Goal: Find specific page/section: Find specific page/section

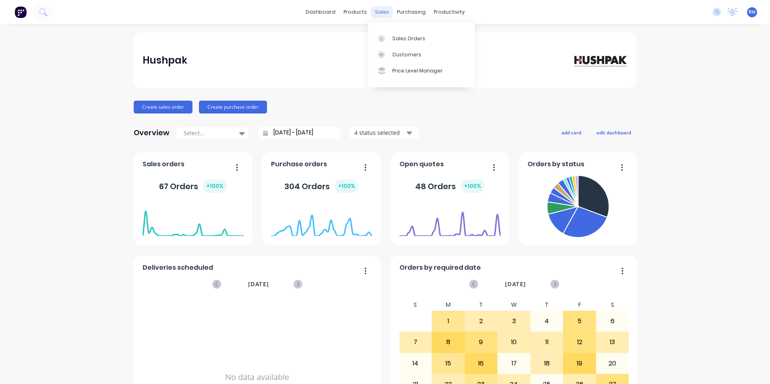
click at [376, 11] on div "sales" at bounding box center [382, 12] width 22 height 12
click at [411, 38] on div "Sales Orders" at bounding box center [408, 38] width 33 height 7
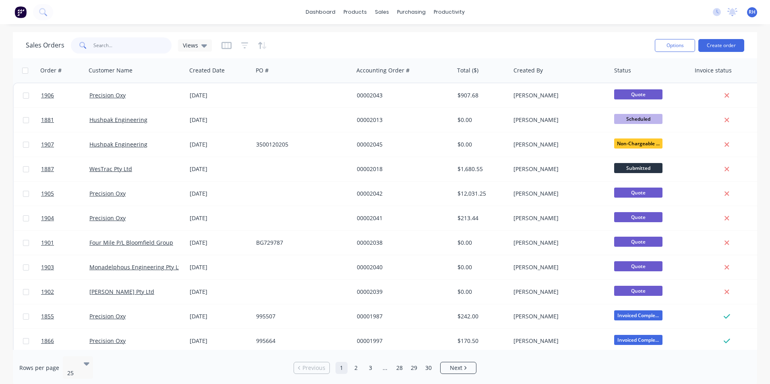
click at [122, 49] on input "text" at bounding box center [132, 45] width 78 height 16
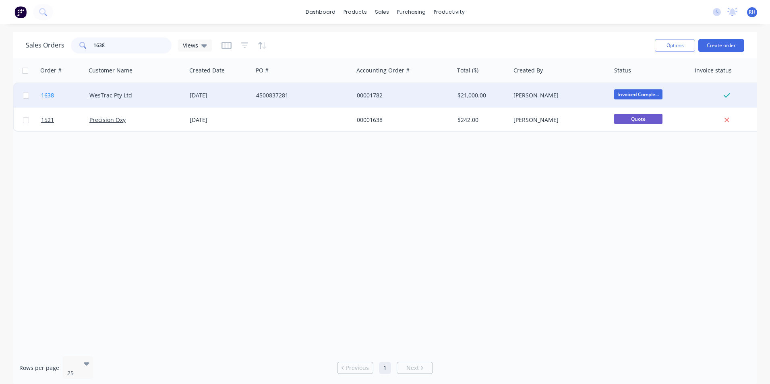
type input "1638"
click at [50, 96] on span "1638" at bounding box center [47, 95] width 13 height 8
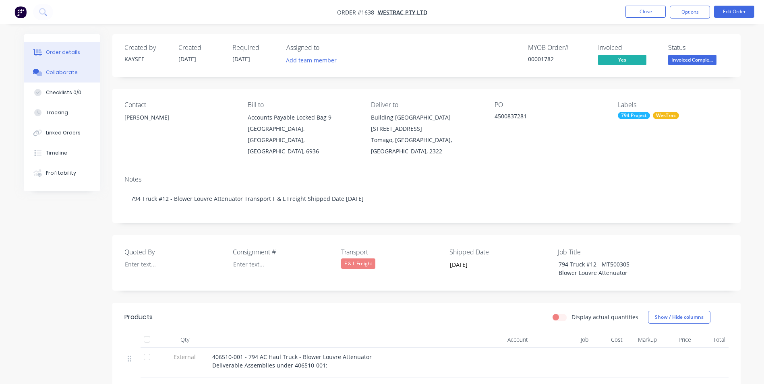
click at [78, 70] on button "Collaborate" at bounding box center [62, 72] width 76 height 20
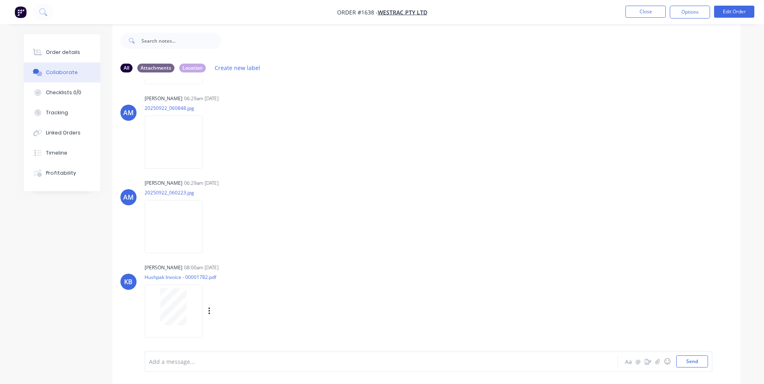
scroll to position [12, 0]
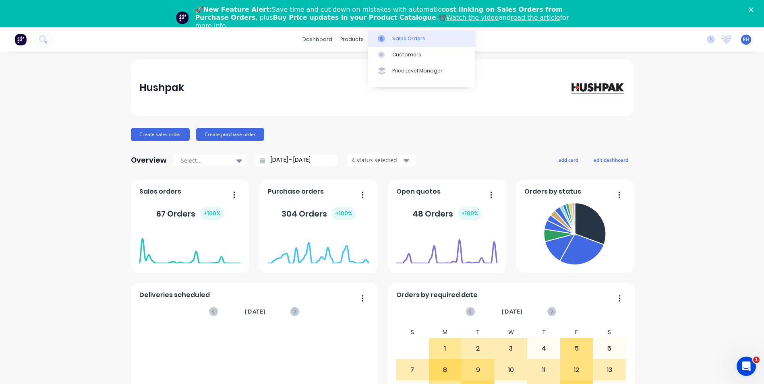
click at [415, 42] on div "Sales Orders" at bounding box center [408, 38] width 33 height 7
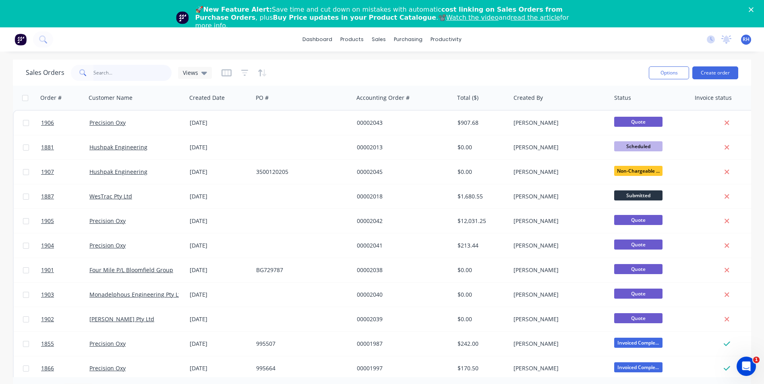
click at [120, 71] on input "text" at bounding box center [132, 73] width 78 height 16
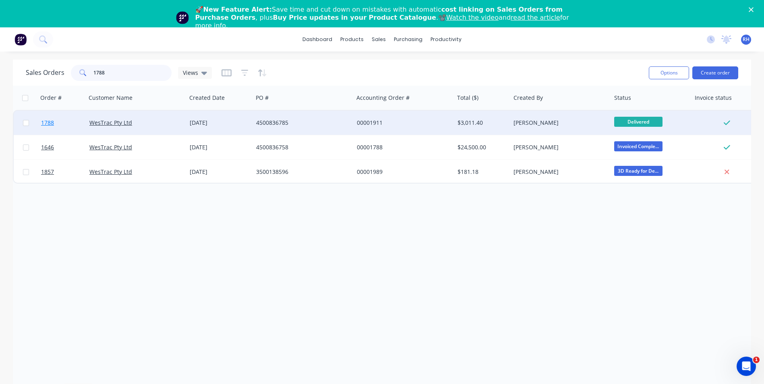
type input "1788"
click at [49, 120] on span "1788" at bounding box center [47, 123] width 13 height 8
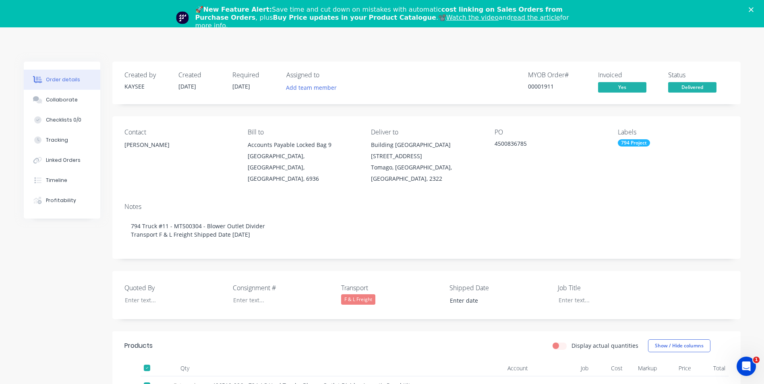
type input "[DATE]"
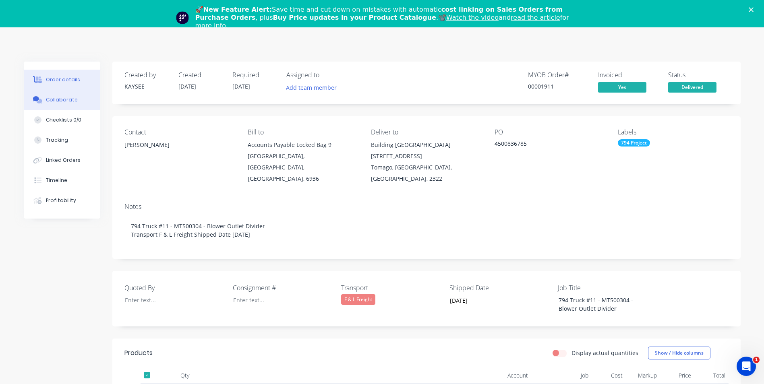
click at [65, 99] on div "Collaborate" at bounding box center [62, 99] width 32 height 7
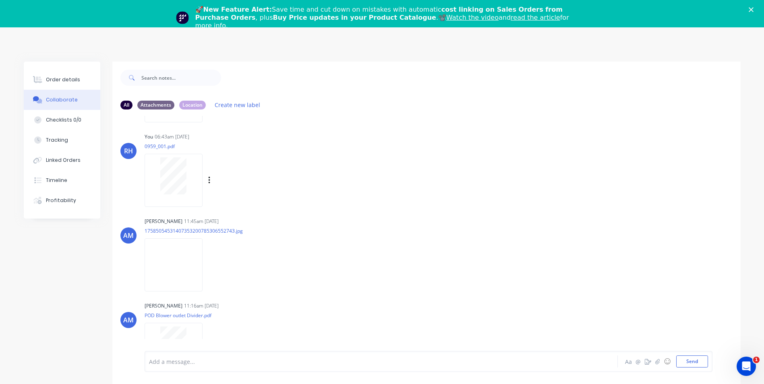
scroll to position [167, 0]
